Goal: Task Accomplishment & Management: Use online tool/utility

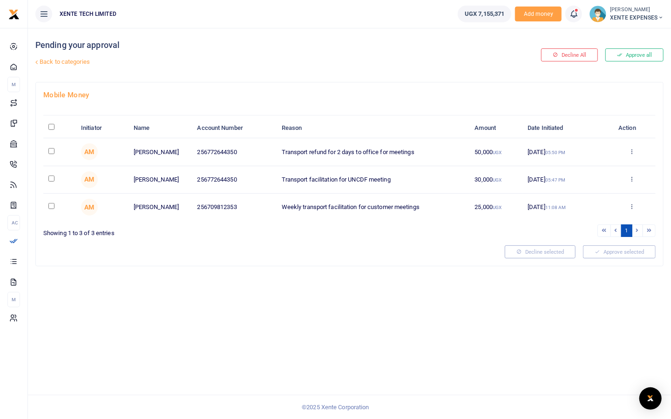
click at [51, 176] on input "checkbox" at bounding box center [51, 178] width 6 height 6
checkbox input "true"
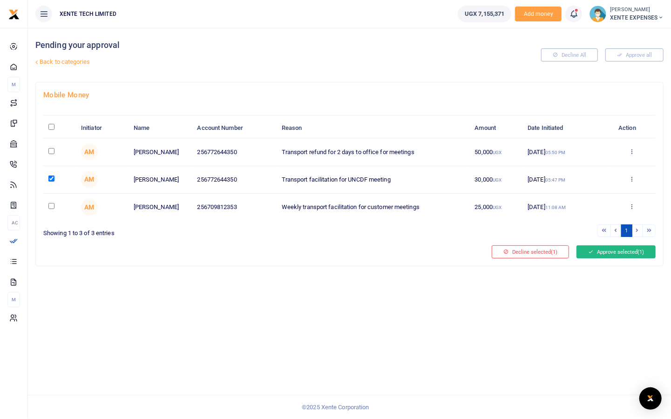
click at [616, 250] on button "Approve selected (1)" at bounding box center [615, 251] width 79 height 13
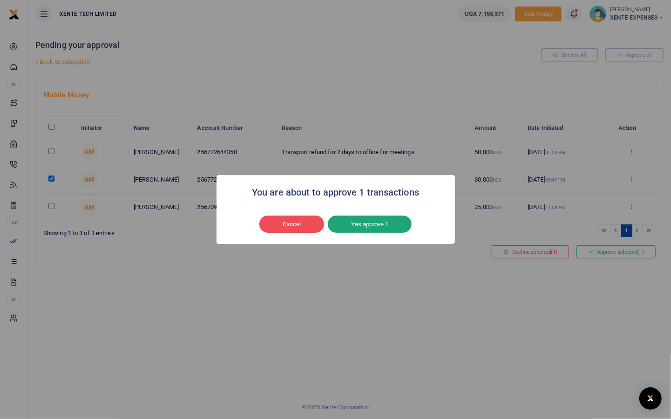
click at [366, 220] on button "Yes approve 1" at bounding box center [370, 225] width 84 height 18
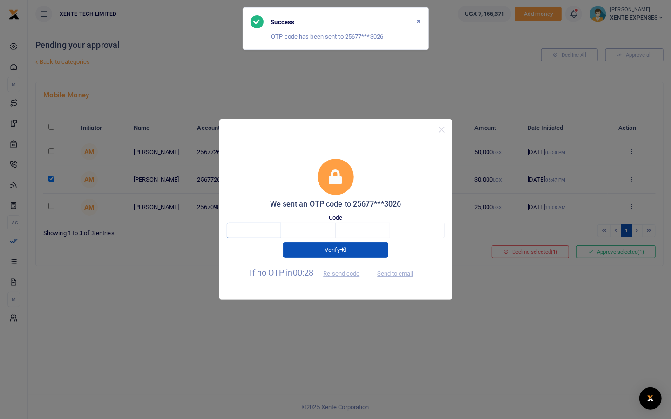
click at [257, 230] on input "text" at bounding box center [254, 231] width 54 height 16
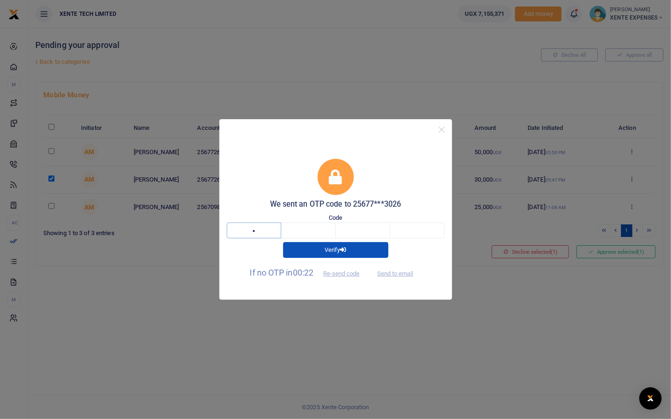
type input "8"
type input "5"
type input "8"
type input "0"
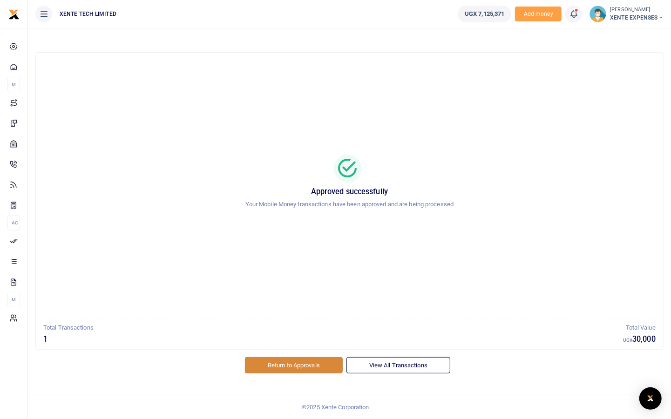
click at [294, 358] on link "Return to Approvals" at bounding box center [294, 365] width 98 height 16
